Goal: Register for event/course

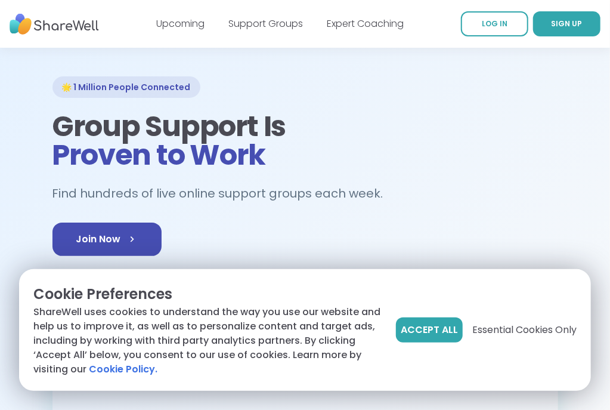
click at [427, 327] on span "Accept All" at bounding box center [429, 329] width 57 height 14
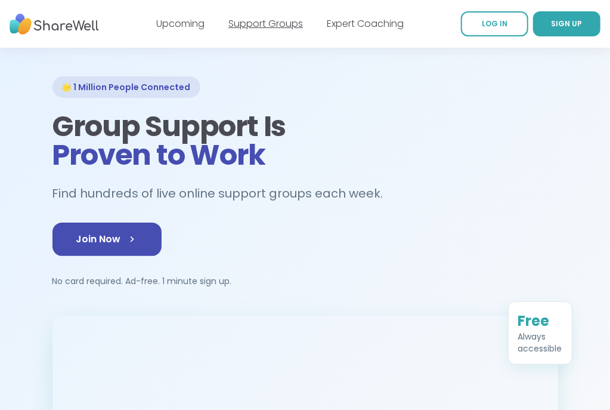
click at [291, 19] on link "Support Groups" at bounding box center [265, 24] width 75 height 14
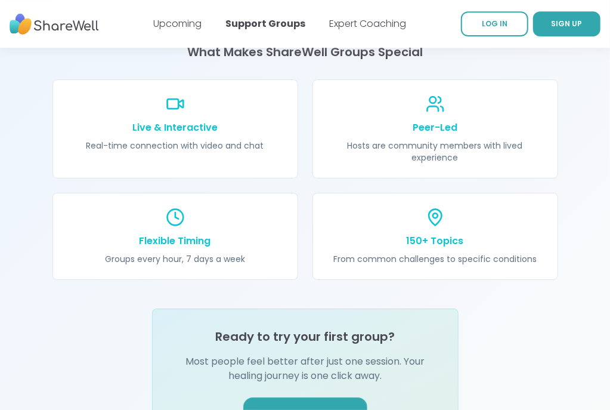
scroll to position [1416, 0]
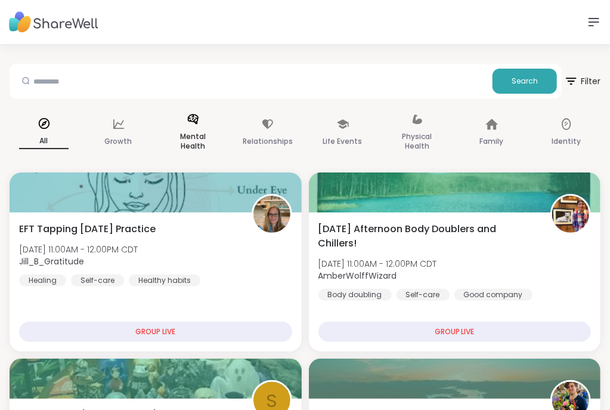
click at [193, 145] on p "Mental Health" at bounding box center [192, 141] width 49 height 24
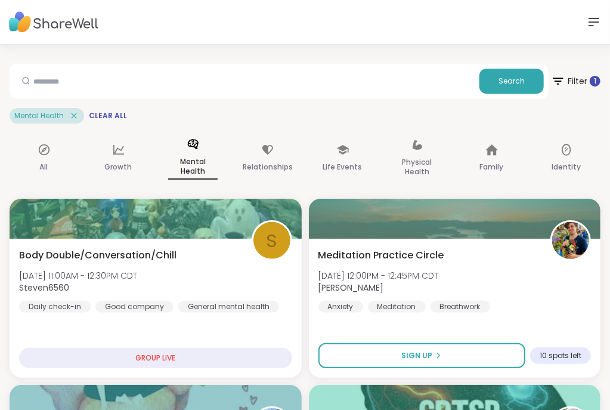
click at [233, 67] on div "Search" at bounding box center [279, 81] width 539 height 35
click at [233, 79] on input "text" at bounding box center [244, 81] width 460 height 24
type input "*****"
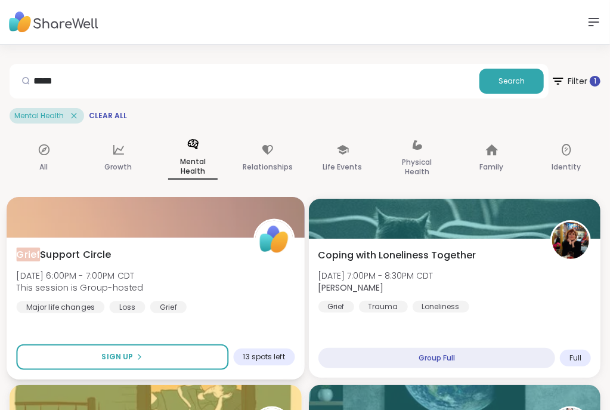
click at [142, 249] on div "Grief Support Circle Tue, Oct 07 | 6:00PM - 7:00PM CDT This session is Group-ho…" at bounding box center [155, 308] width 297 height 142
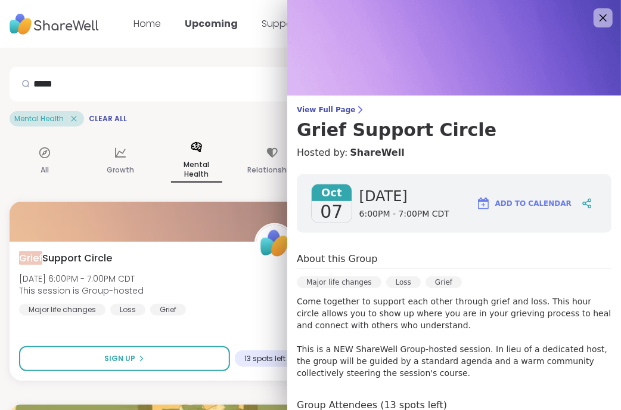
click at [578, 27] on img at bounding box center [454, 47] width 334 height 95
click at [595, 22] on icon at bounding box center [602, 17] width 15 height 15
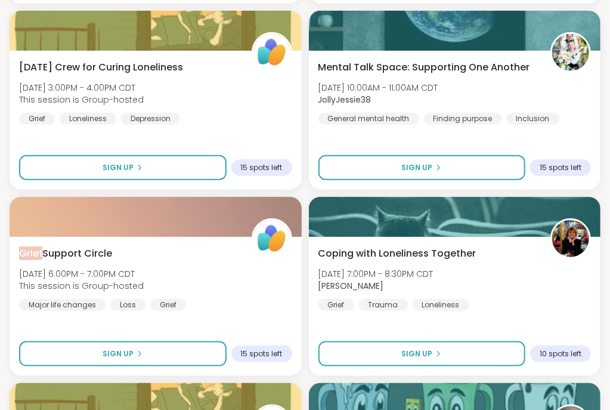
scroll to position [373, 0]
